Goal: Find specific page/section: Find specific page/section

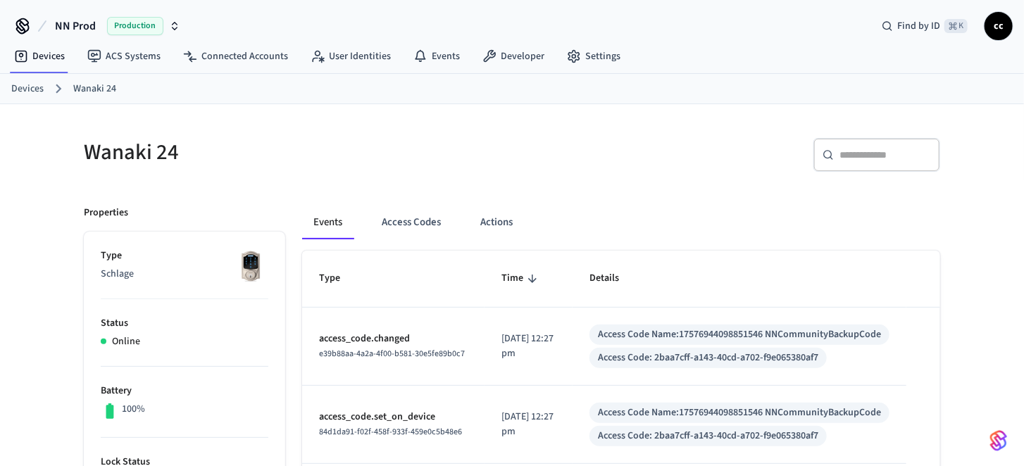
click at [31, 89] on link "Devices" at bounding box center [27, 89] width 32 height 15
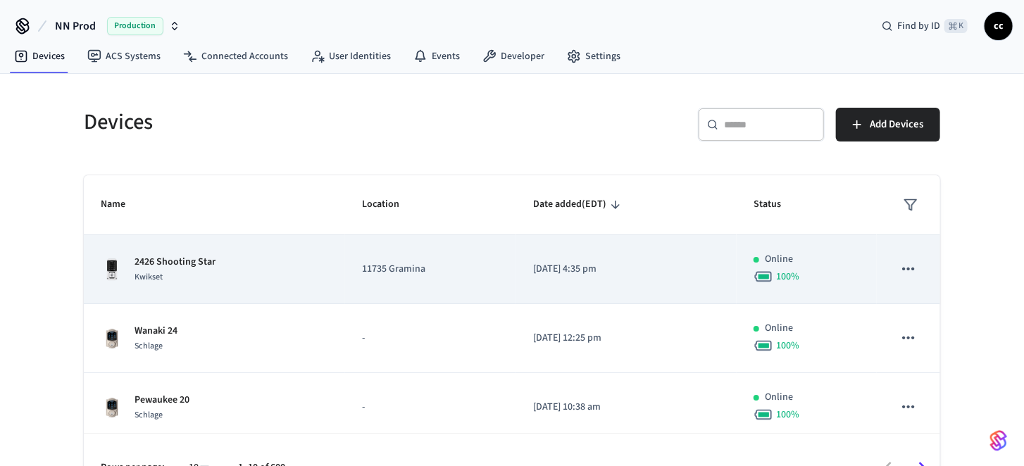
click at [263, 268] on div "2426 Shooting Star Kwikset" at bounding box center [214, 270] width 227 height 30
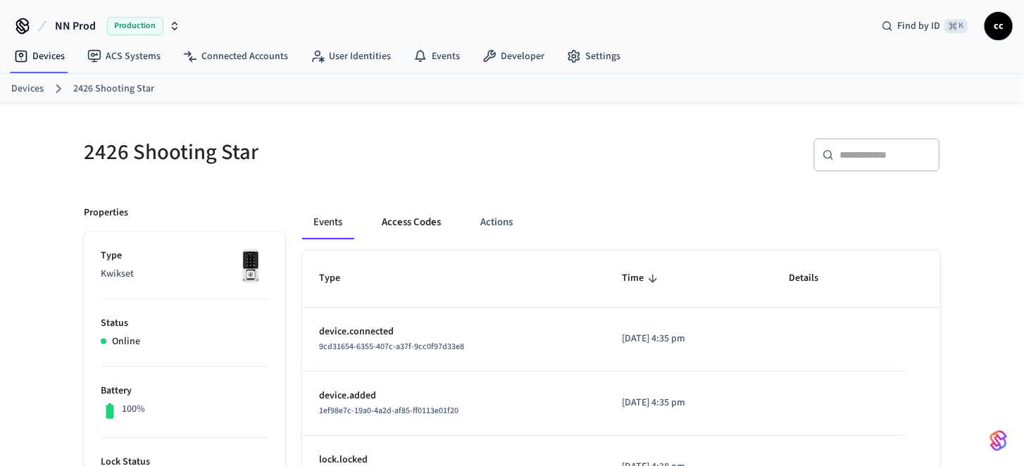
click at [413, 225] on button "Access Codes" at bounding box center [411, 223] width 82 height 34
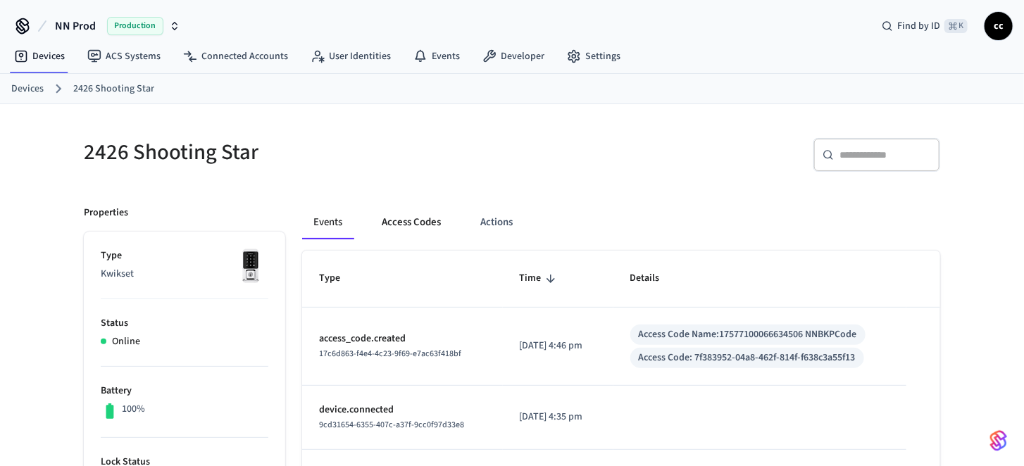
click at [402, 225] on button "Access Codes" at bounding box center [411, 223] width 82 height 34
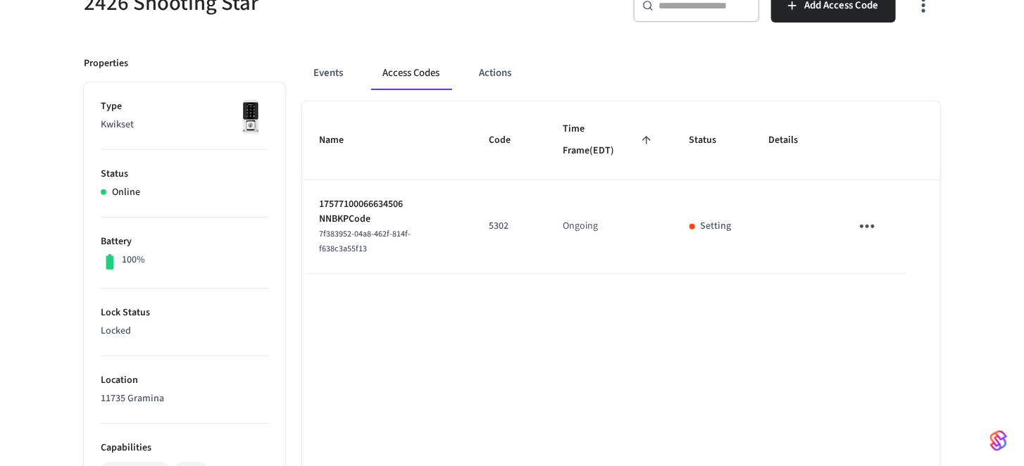
scroll to position [154, 0]
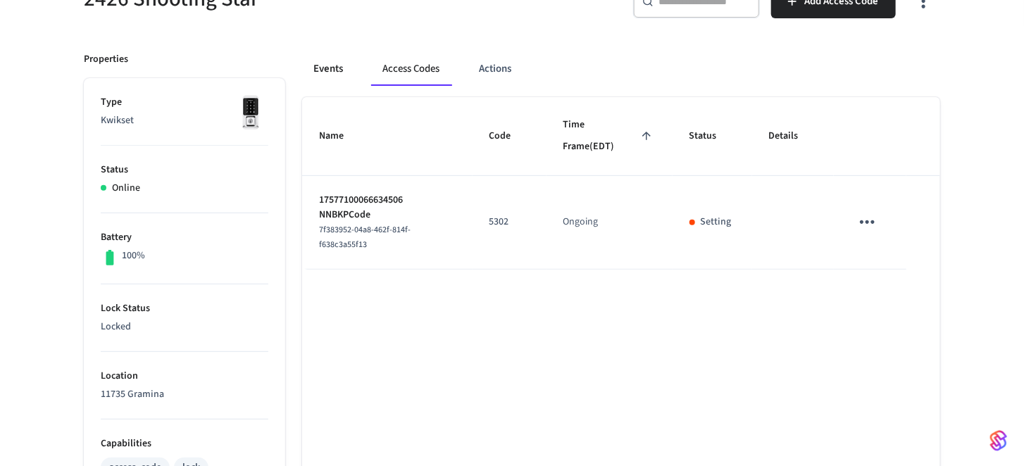
click at [330, 70] on button "Events" at bounding box center [328, 69] width 52 height 34
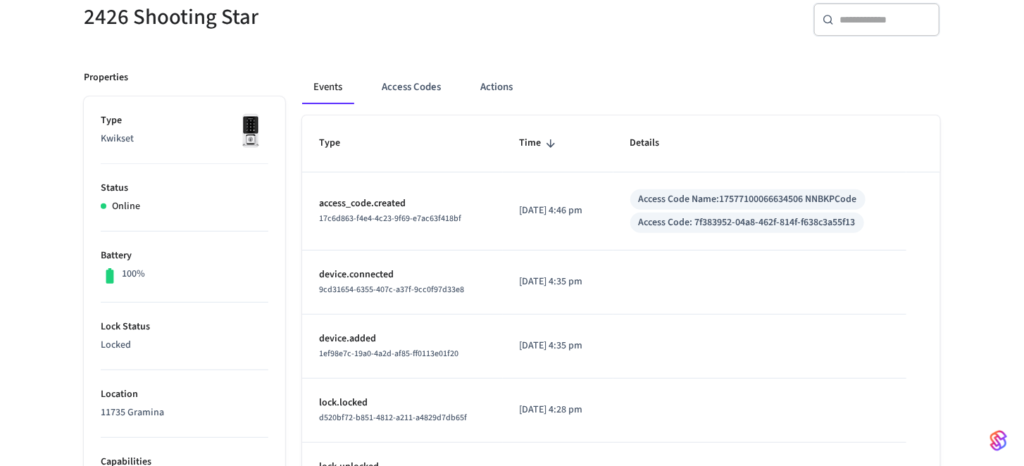
scroll to position [131, 0]
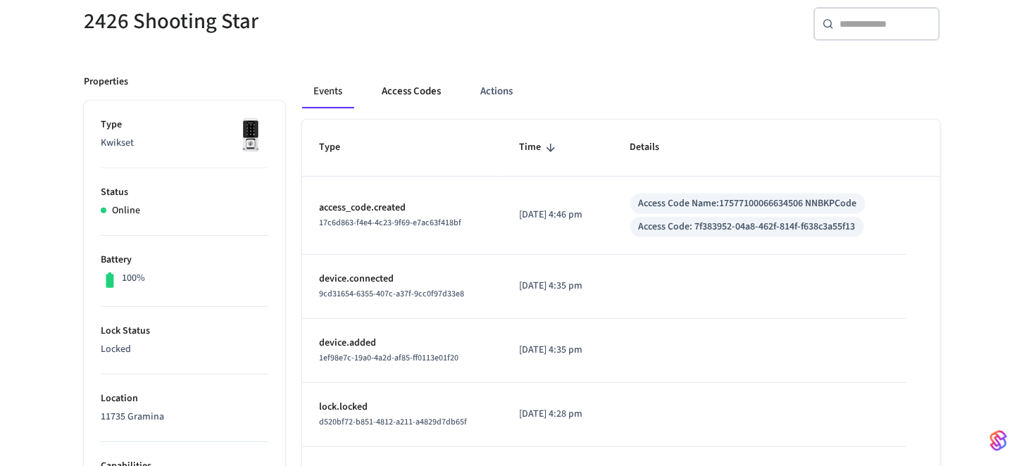
click at [423, 98] on button "Access Codes" at bounding box center [411, 92] width 82 height 34
